Goal: Check status

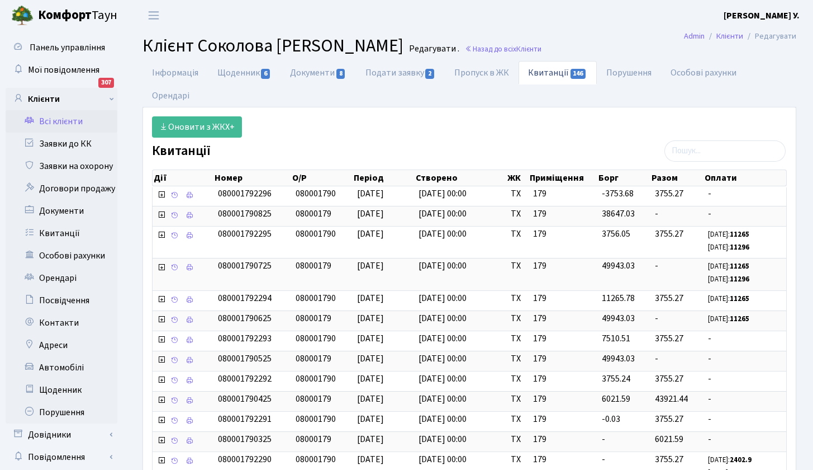
select select "25"
click at [68, 119] on link "Всі клієнти" at bounding box center [62, 121] width 112 height 22
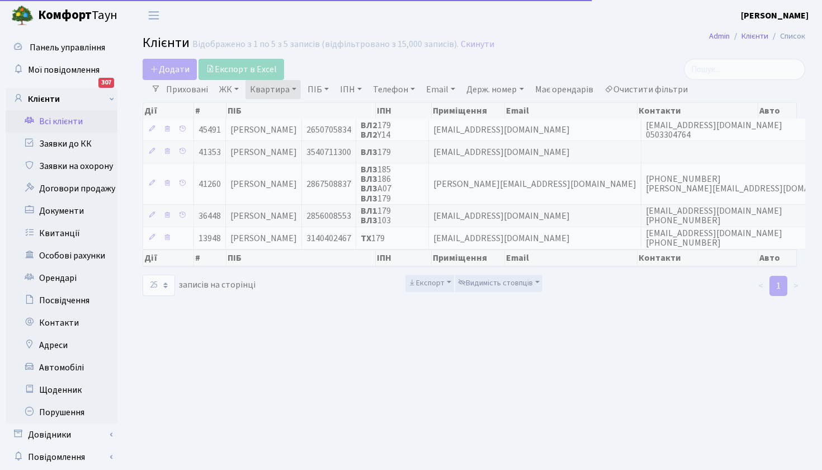
select select "25"
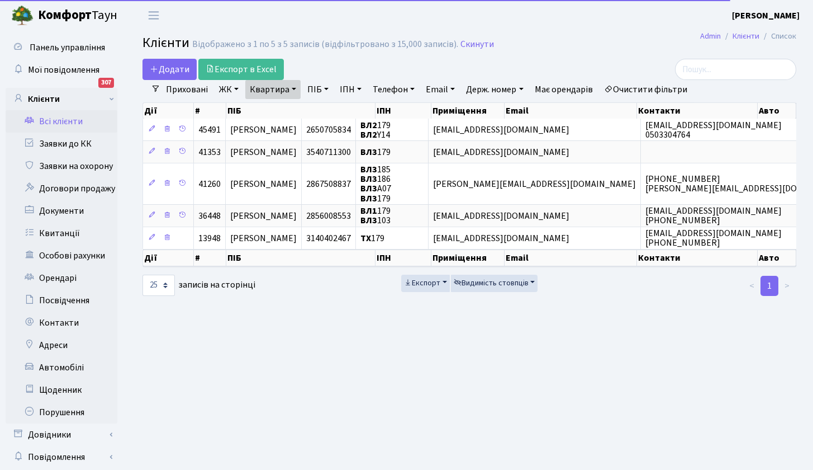
click at [296, 89] on link "Квартира" at bounding box center [272, 89] width 55 height 19
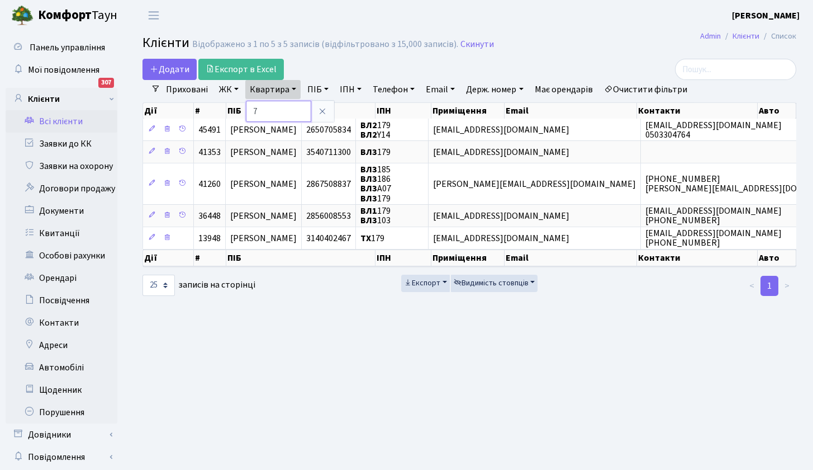
type input "7"
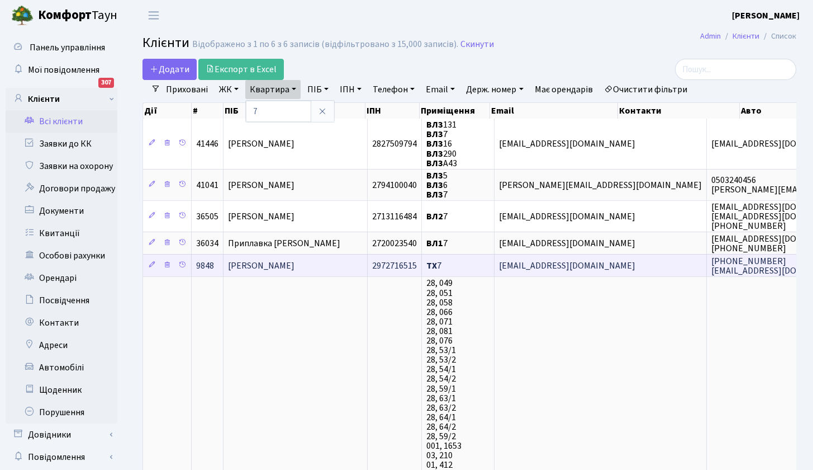
click at [265, 266] on span "Ружицький Юрій Володимирович" at bounding box center [261, 265] width 67 height 12
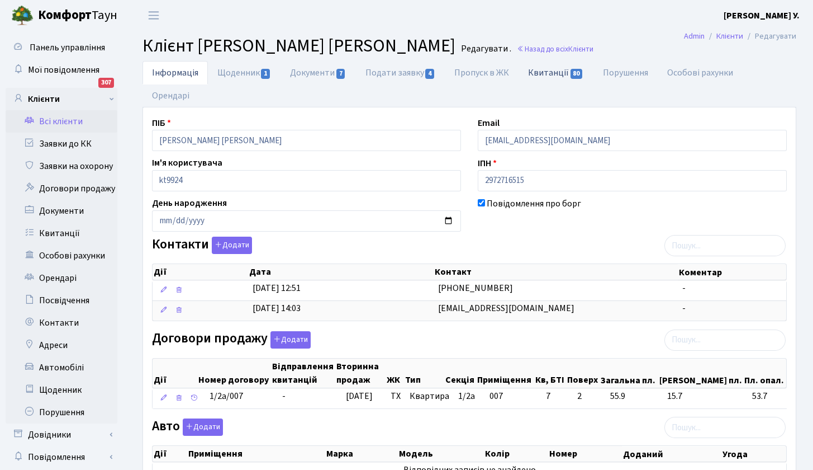
click at [548, 72] on link "Квитанції 80" at bounding box center [556, 72] width 74 height 23
select select "25"
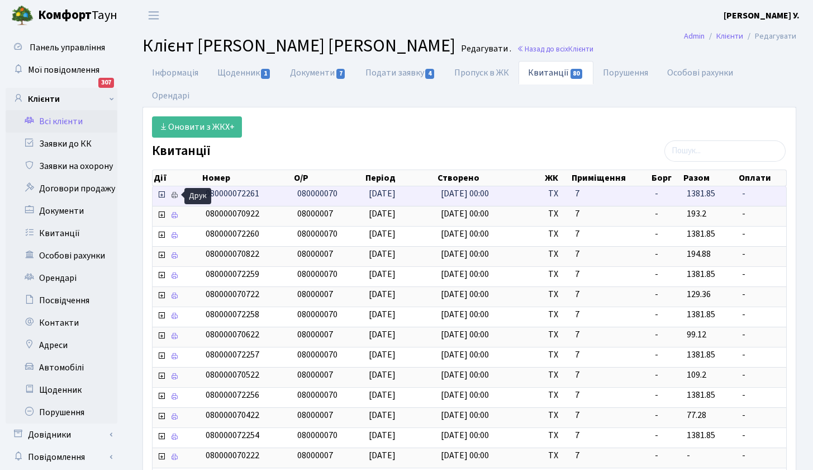
click at [177, 193] on icon at bounding box center [174, 195] width 8 height 8
